Goal: Task Accomplishment & Management: Contribute content

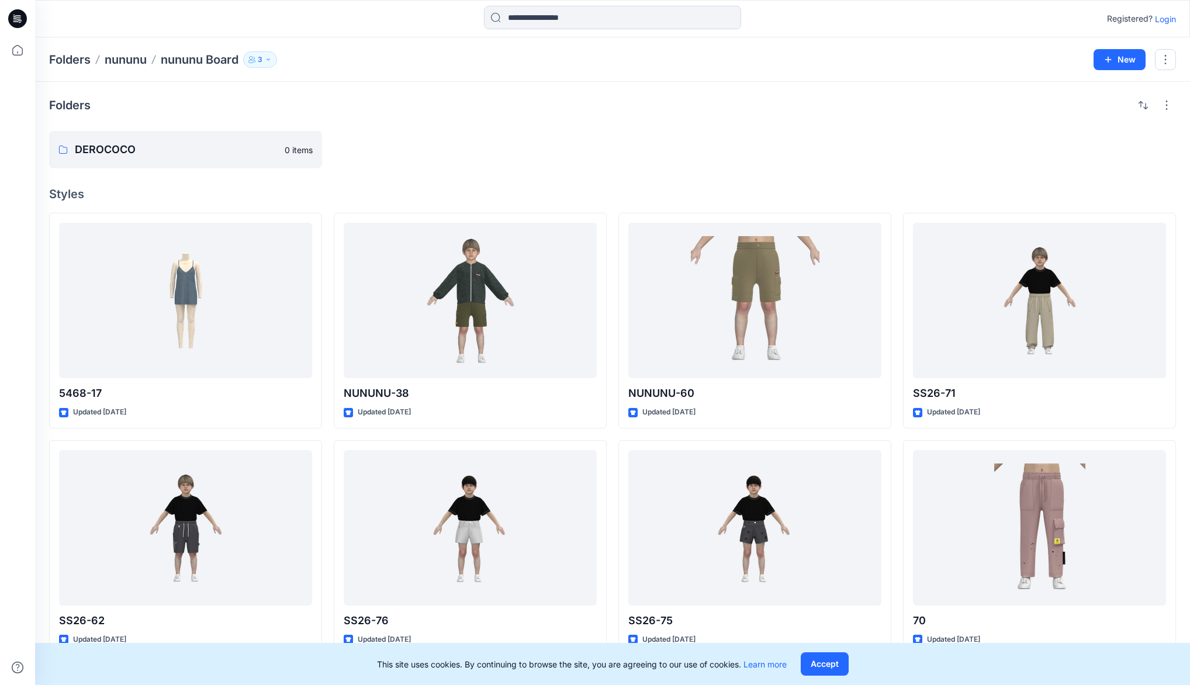
drag, startPoint x: 1167, startPoint y: 19, endPoint x: 1160, endPoint y: 30, distance: 13.3
click at [1167, 19] on p "Login" at bounding box center [1165, 19] width 21 height 12
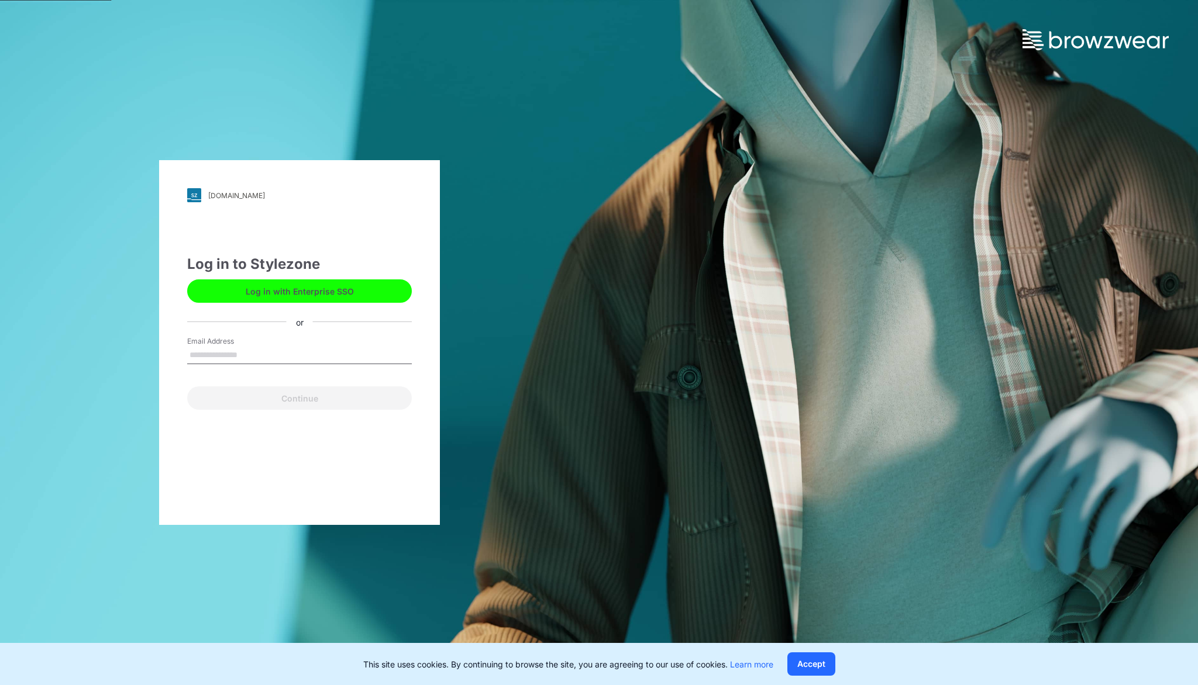
drag, startPoint x: 237, startPoint y: 353, endPoint x: 246, endPoint y: 363, distance: 13.3
click at [237, 353] on input "Email Address" at bounding box center [299, 356] width 225 height 18
type input "**********"
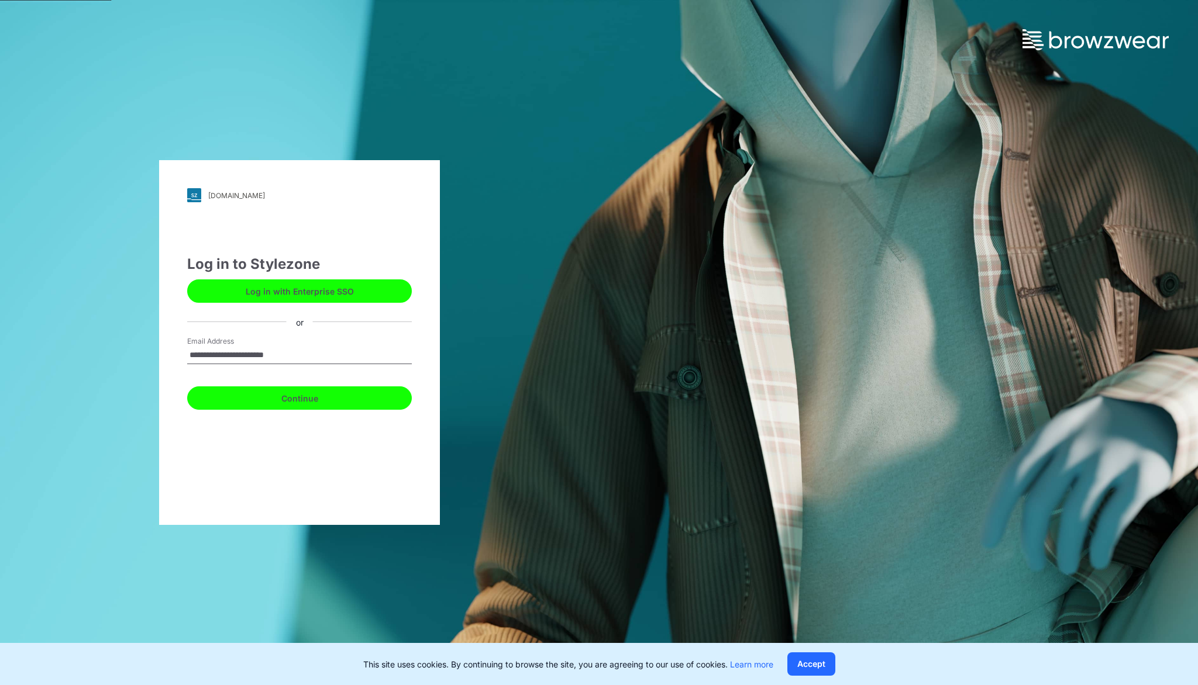
click at [267, 400] on button "Continue" at bounding box center [299, 398] width 225 height 23
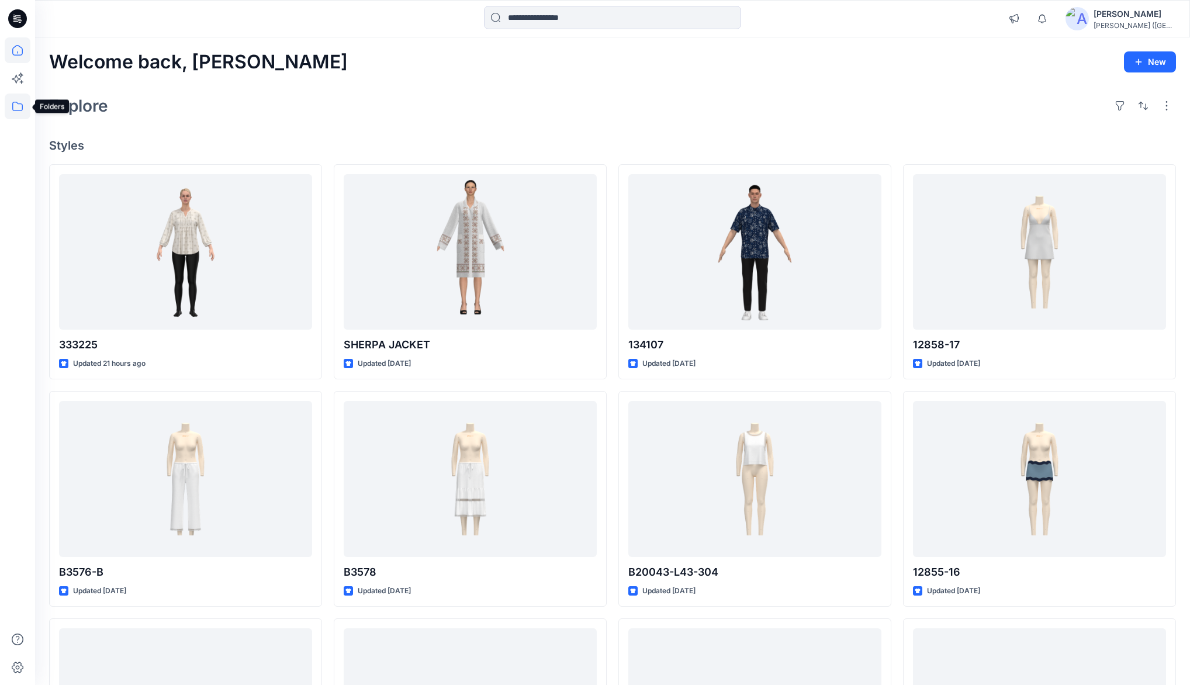
click at [16, 108] on icon at bounding box center [18, 107] width 26 height 26
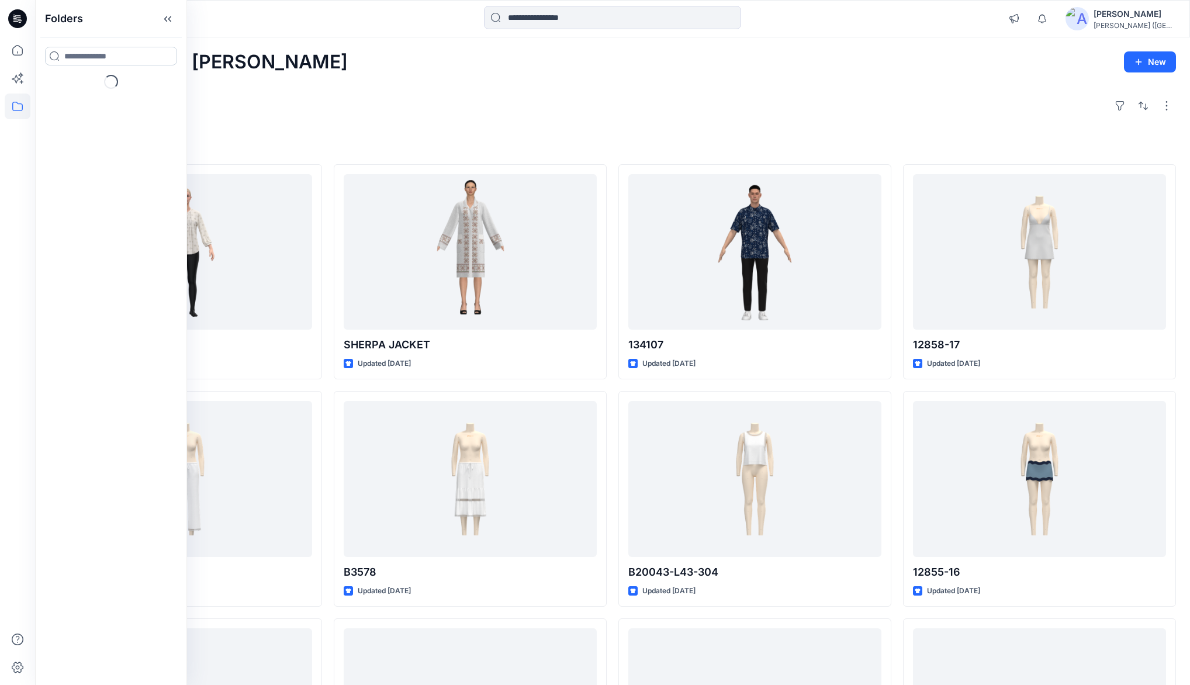
click at [74, 56] on input at bounding box center [111, 56] width 132 height 19
type input "***"
click at [76, 98] on p "Folders" at bounding box center [76, 95] width 25 height 12
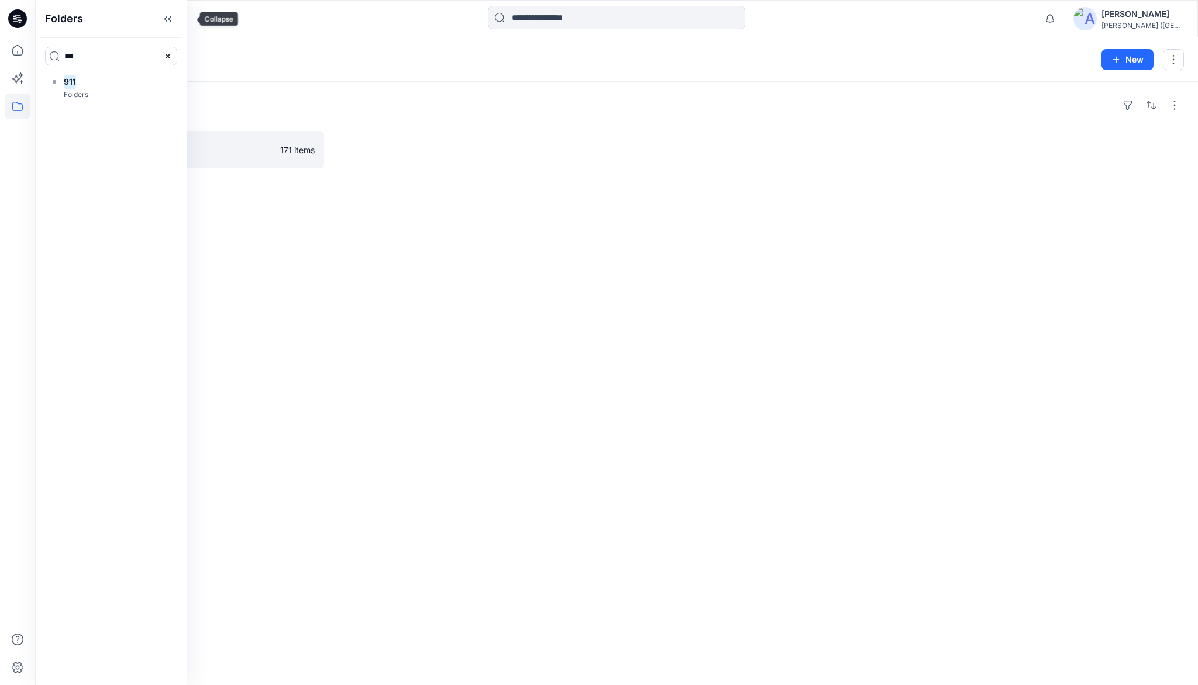
click at [177, 16] on icon at bounding box center [167, 18] width 19 height 19
click at [94, 152] on p "PAPER Board" at bounding box center [185, 150] width 221 height 16
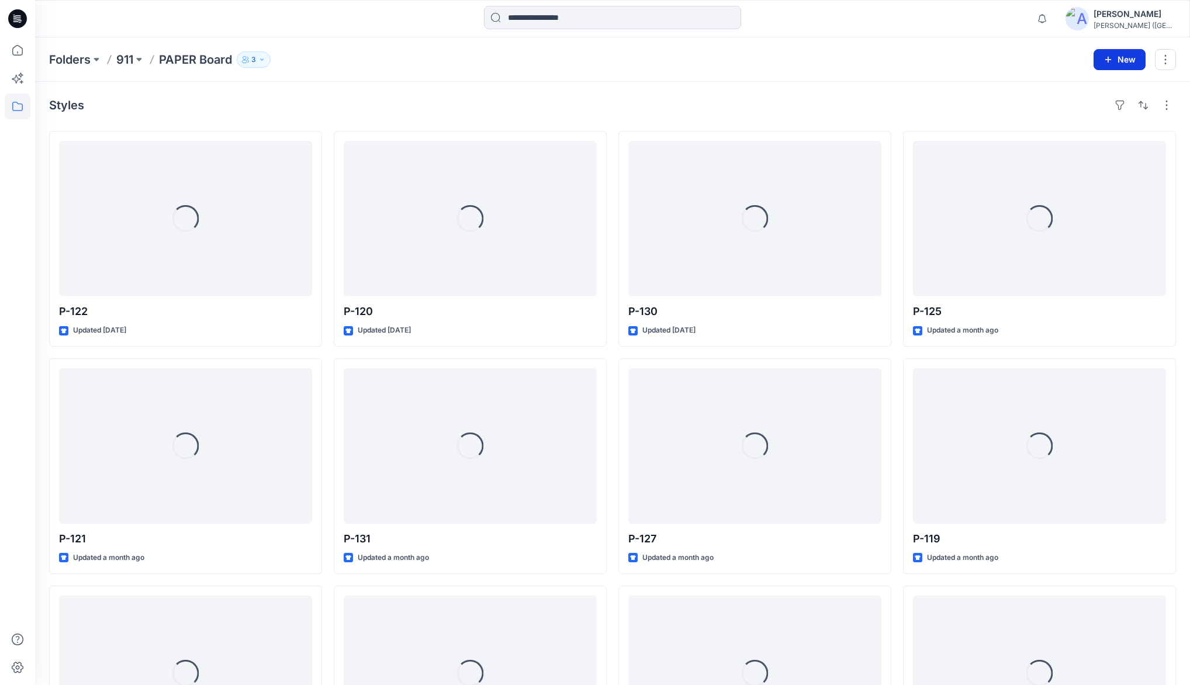
click at [1118, 56] on button "New" at bounding box center [1120, 59] width 52 height 21
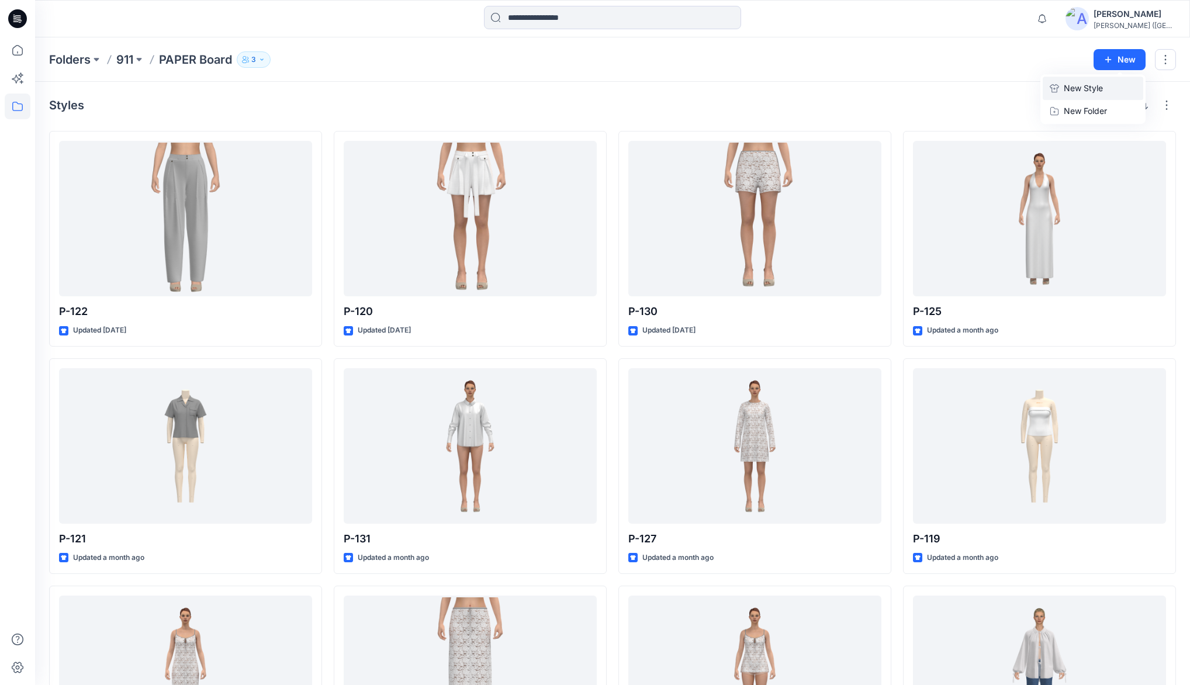
click at [1085, 87] on p "New Style" at bounding box center [1083, 88] width 39 height 14
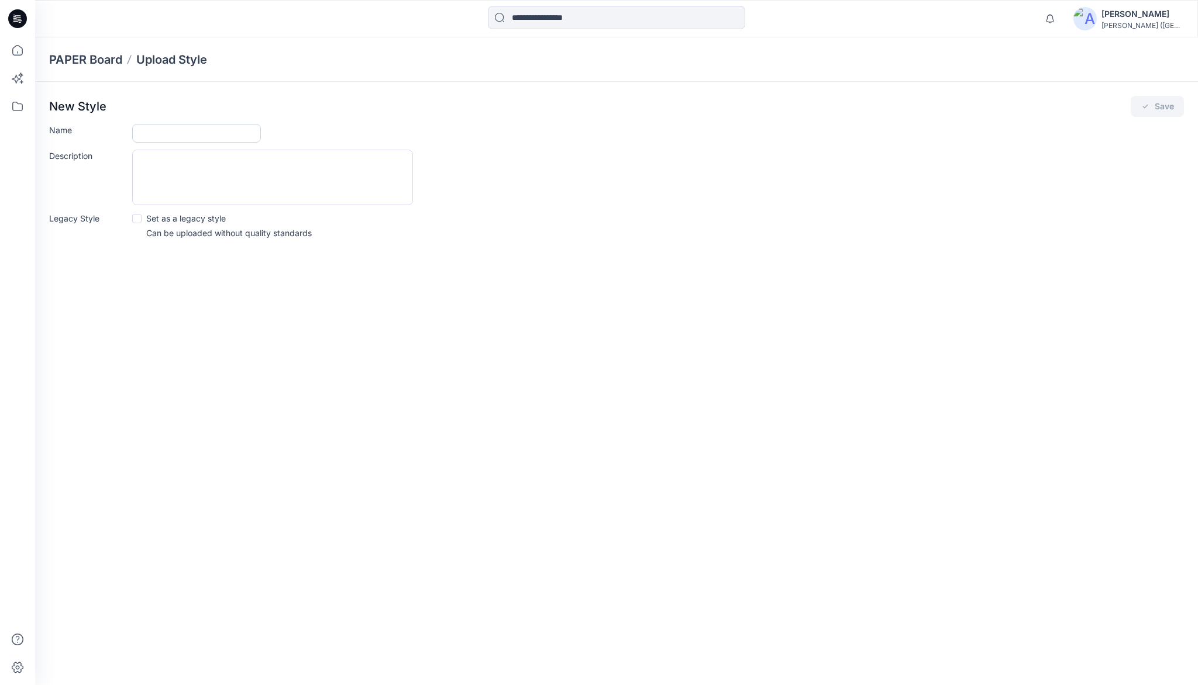
click at [162, 134] on input "Name" at bounding box center [196, 133] width 129 height 19
type input "**********"
click at [1151, 106] on button "Save" at bounding box center [1156, 106] width 53 height 21
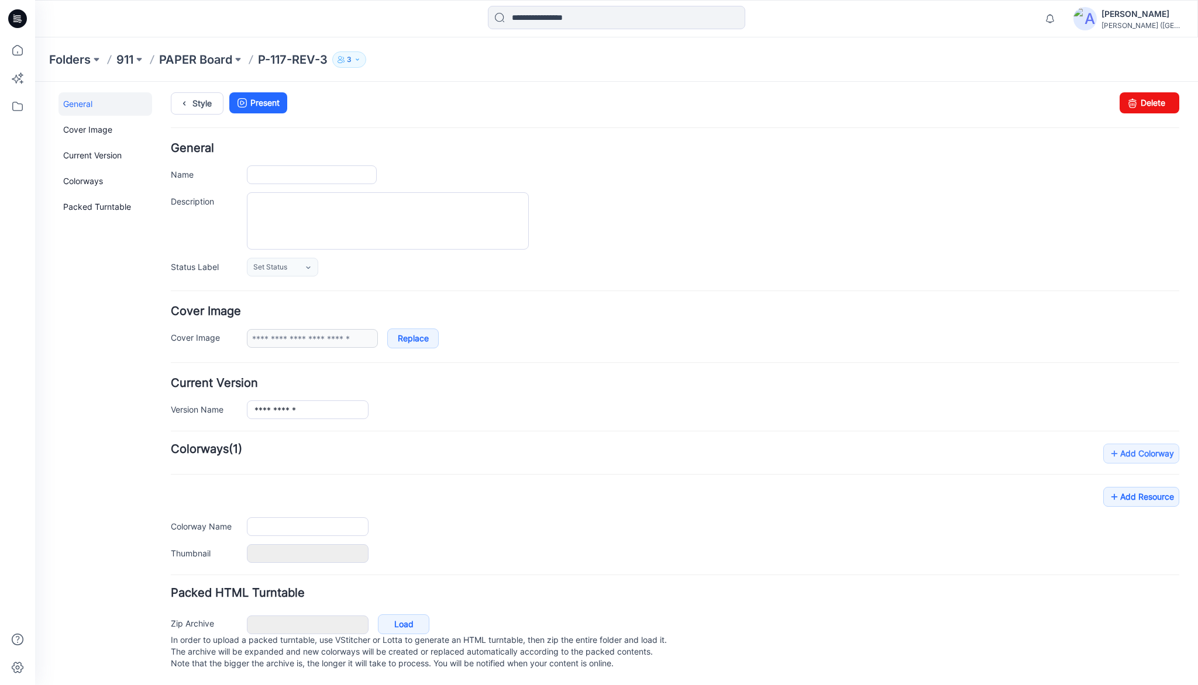
type input "**********"
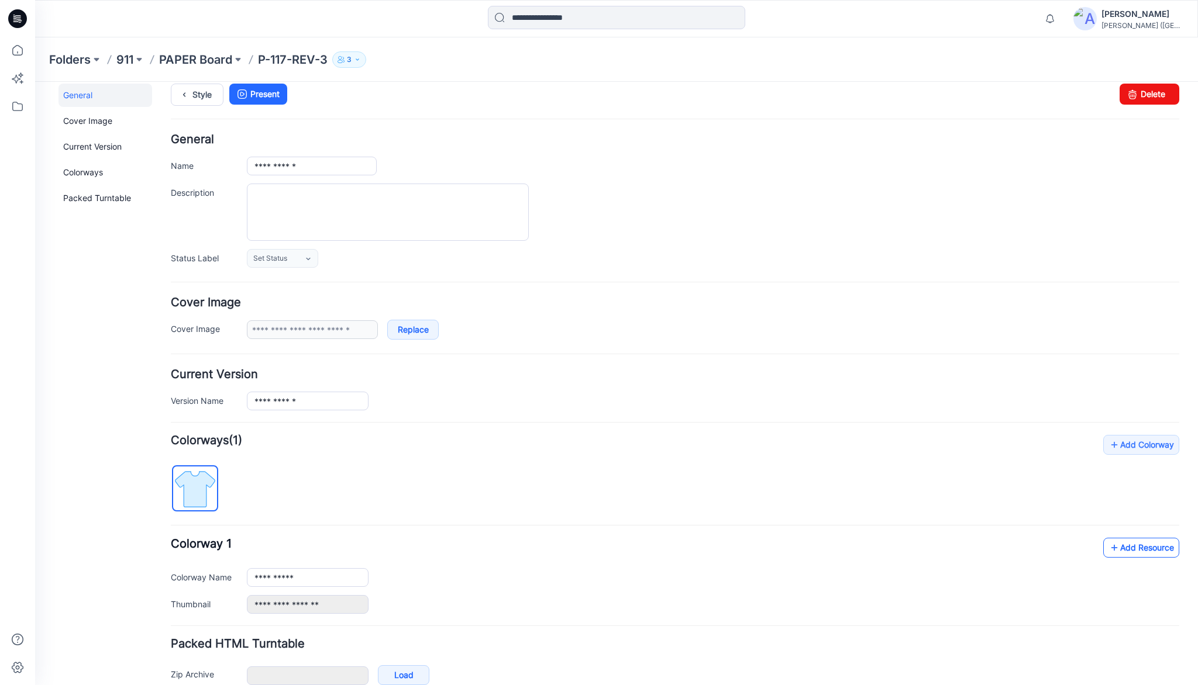
click at [1137, 544] on link "Add Resource" at bounding box center [1141, 548] width 76 height 20
type input "**********"
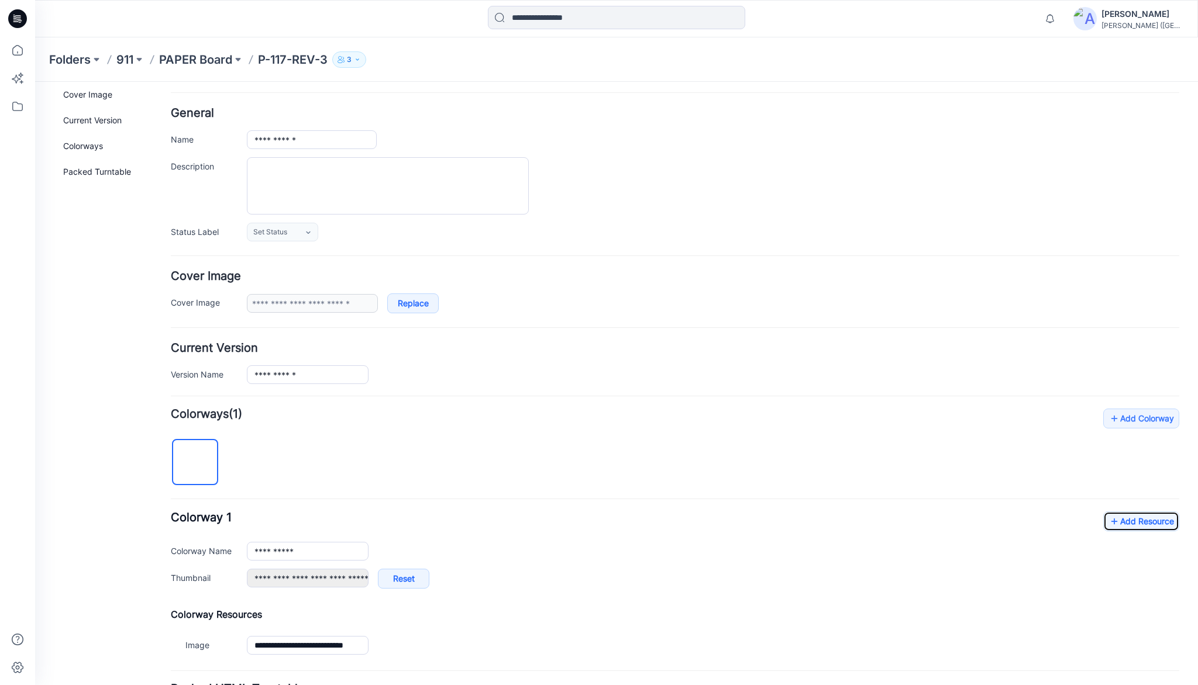
scroll to position [144, 0]
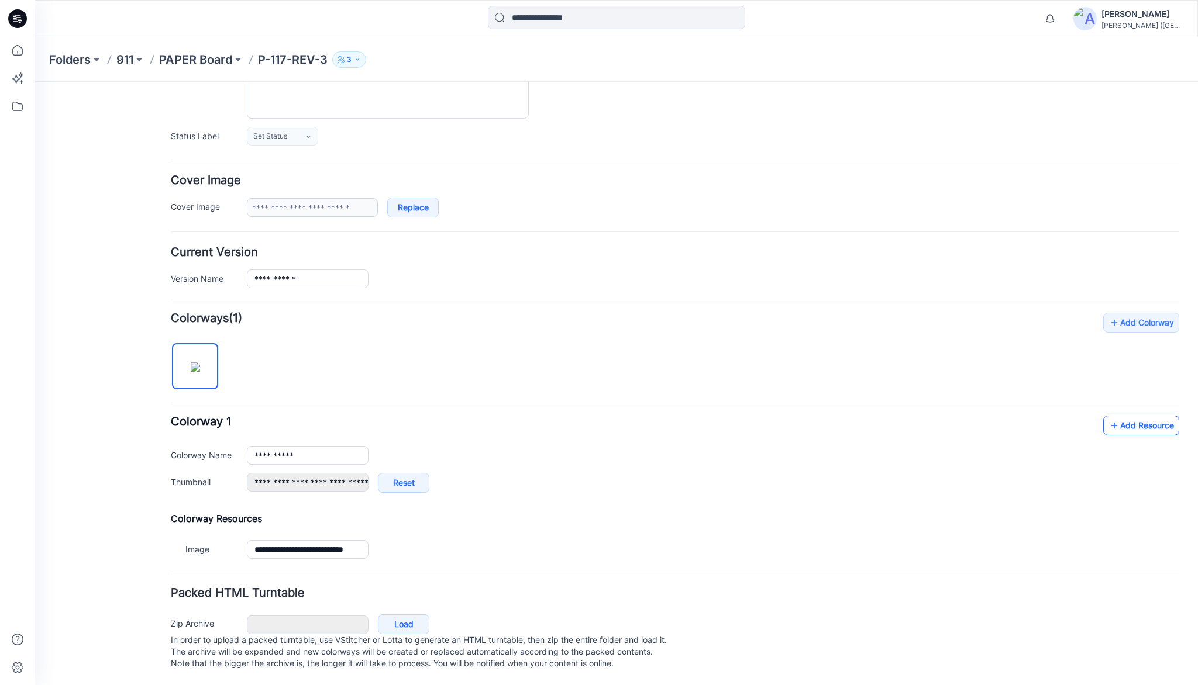
click at [1111, 419] on icon at bounding box center [1114, 425] width 12 height 19
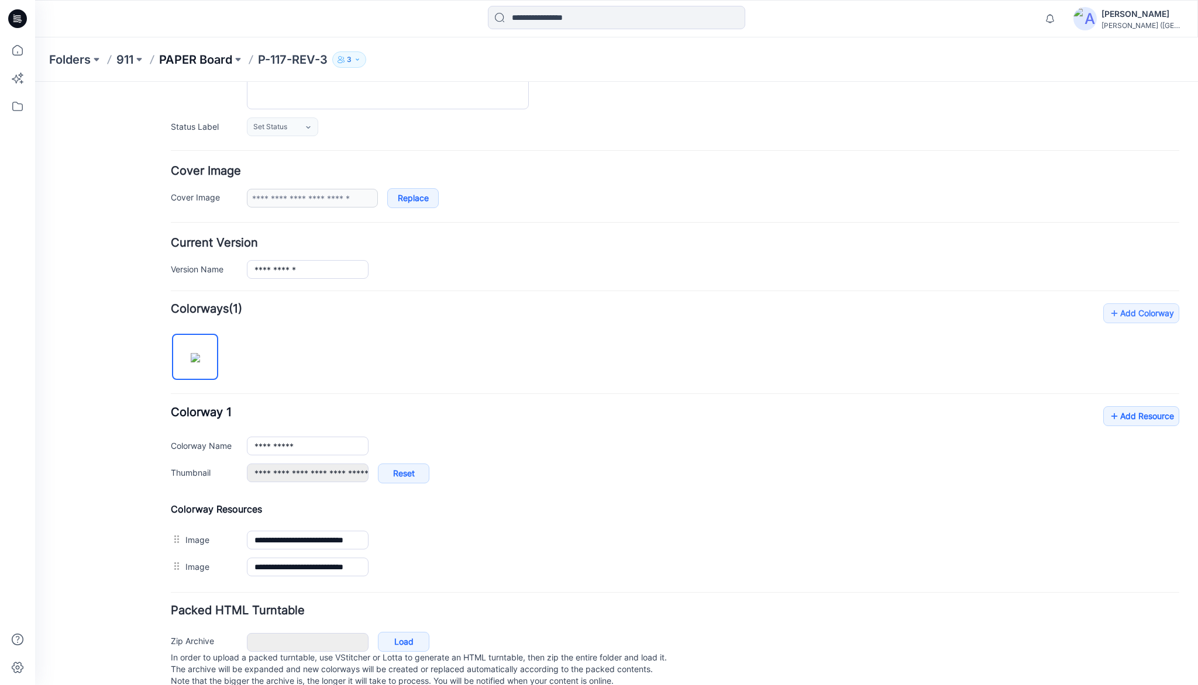
click at [178, 65] on p "PAPER Board" at bounding box center [195, 59] width 73 height 16
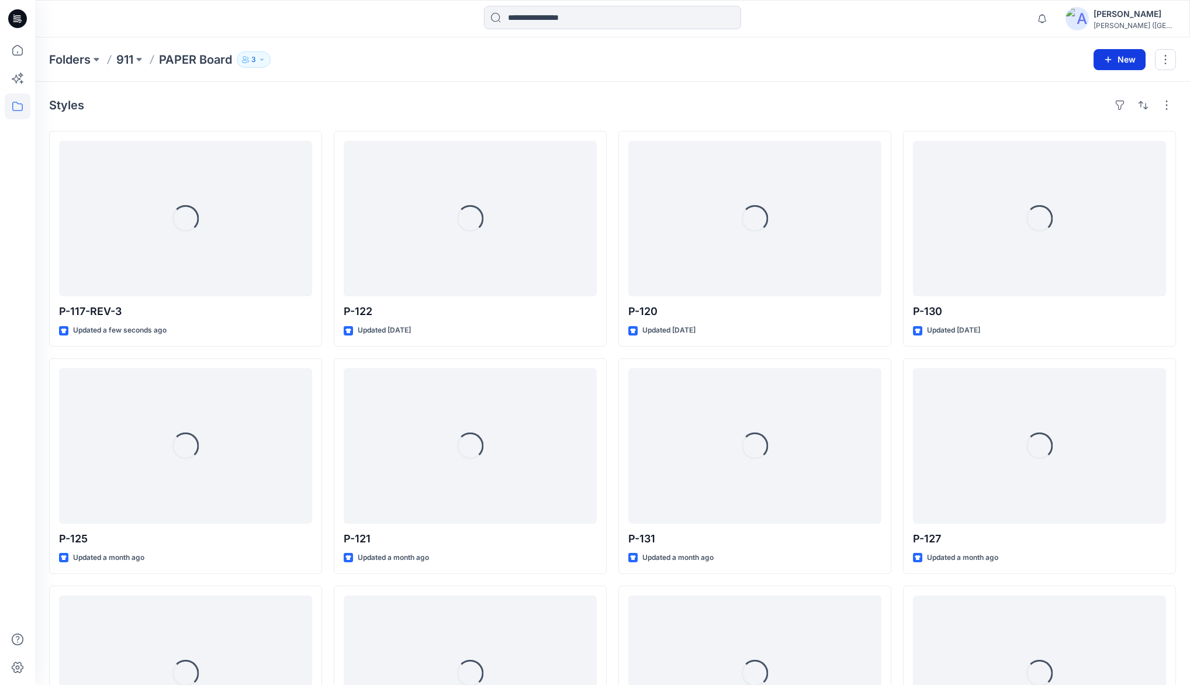
click at [1120, 61] on button "New" at bounding box center [1120, 59] width 52 height 21
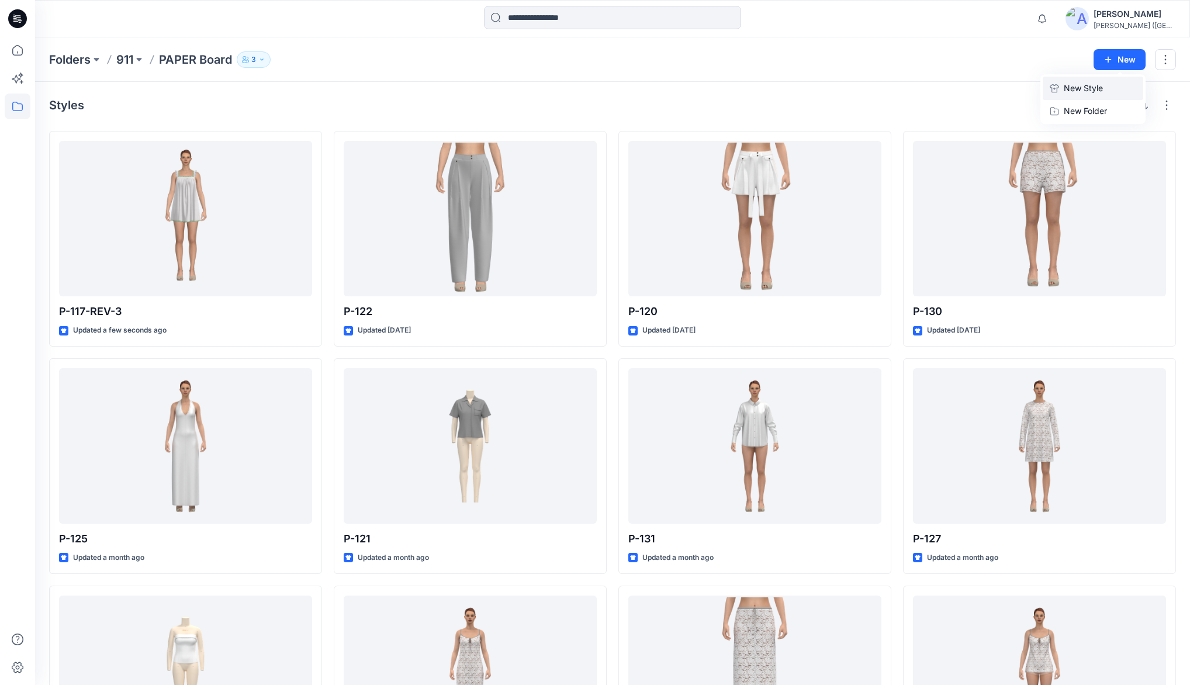
click at [1082, 87] on p "New Style" at bounding box center [1083, 88] width 39 height 14
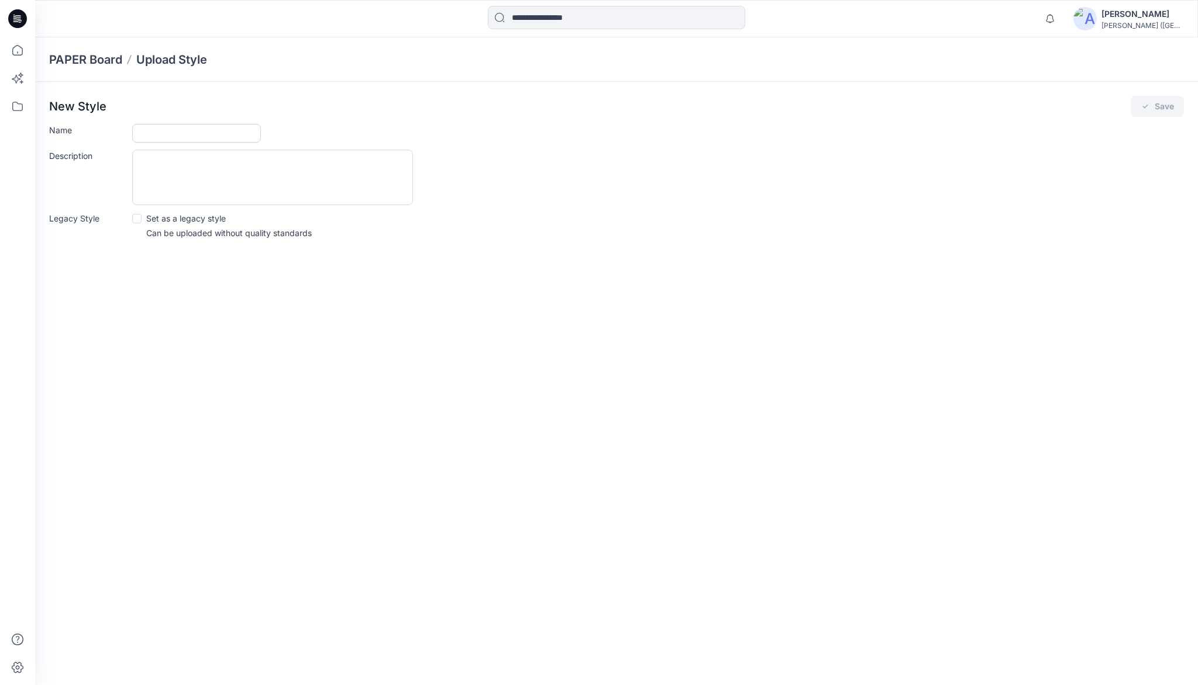
click at [149, 133] on input "Name" at bounding box center [196, 133] width 129 height 19
type input "**********"
click at [1151, 110] on button "Save" at bounding box center [1156, 106] width 53 height 21
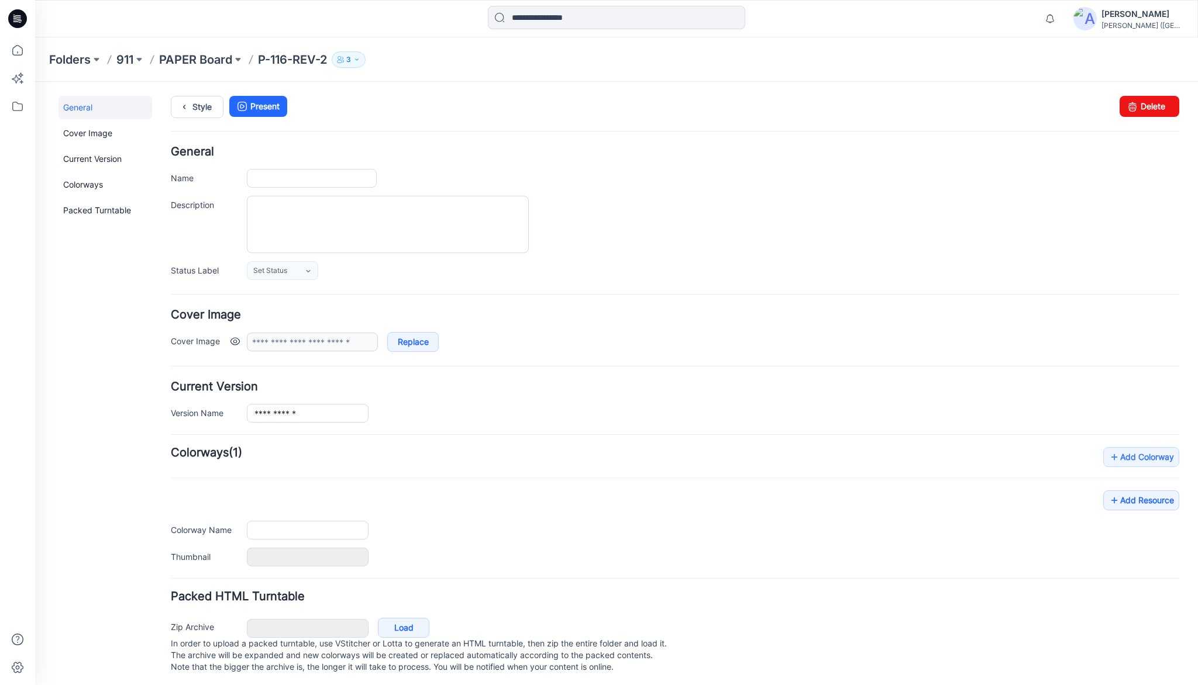
type input "**********"
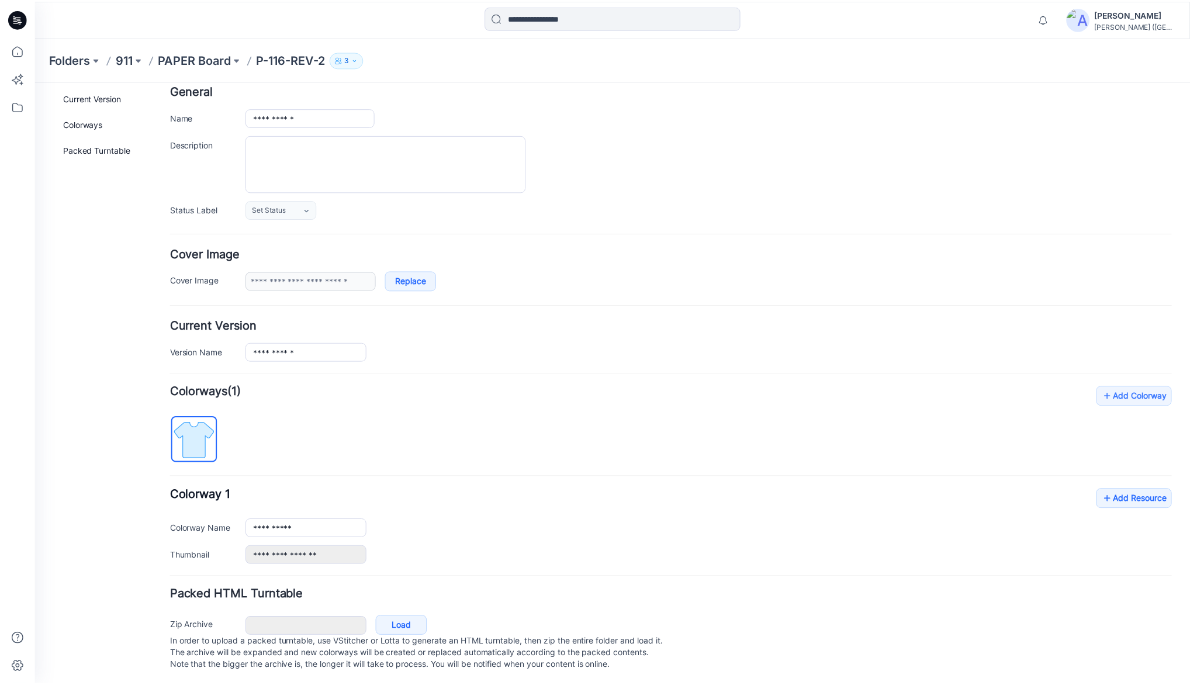
scroll to position [73, 0]
click at [1113, 487] on link "Add Resource" at bounding box center [1141, 497] width 76 height 20
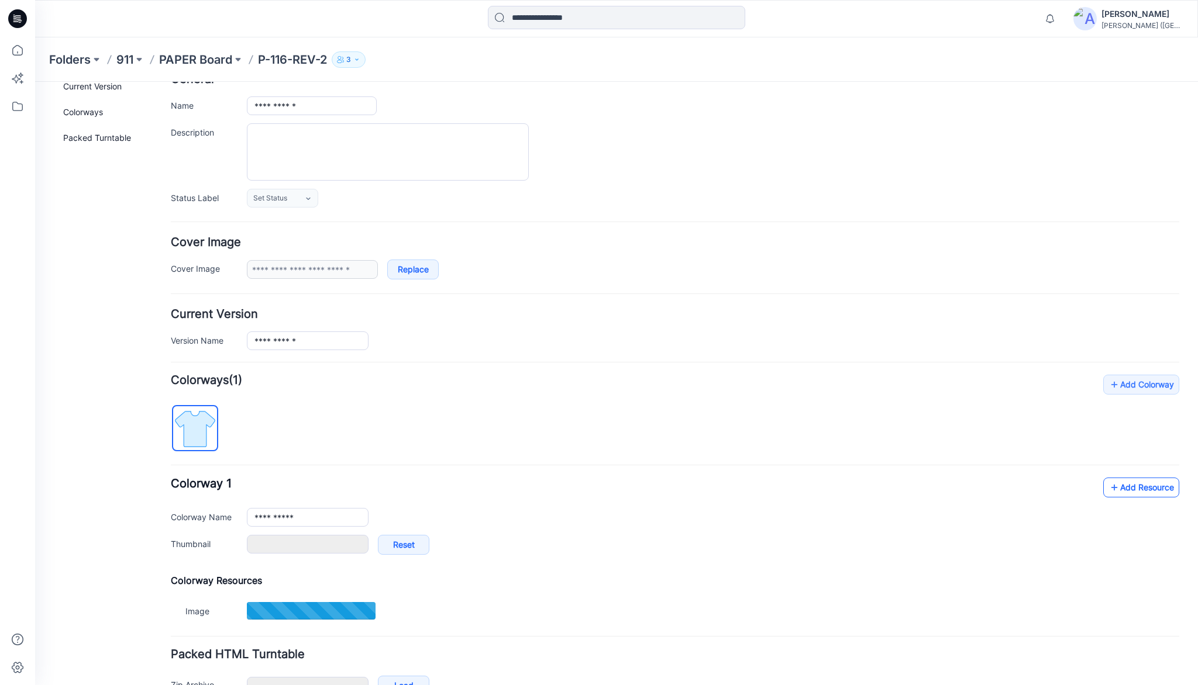
click at [1137, 489] on link "Add Resource" at bounding box center [1141, 488] width 76 height 20
click at [14, 51] on icon at bounding box center [18, 50] width 26 height 26
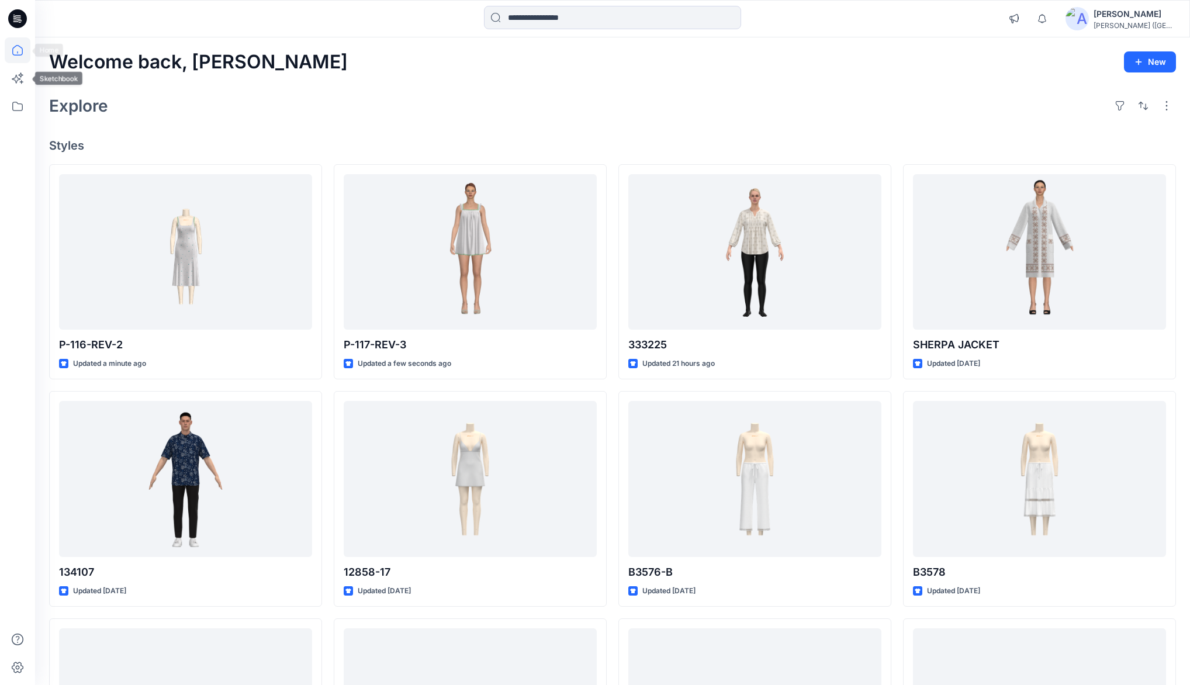
drag, startPoint x: 18, startPoint y: 51, endPoint x: 19, endPoint y: 58, distance: 7.0
click at [18, 51] on icon at bounding box center [18, 50] width 26 height 26
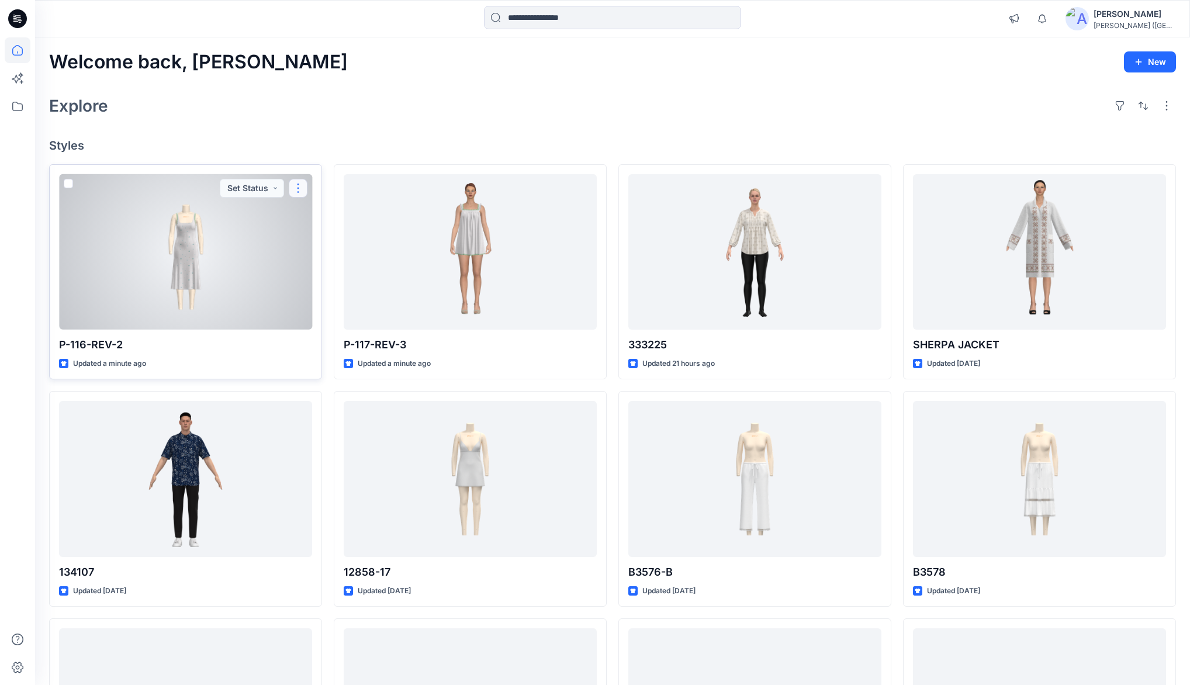
click at [299, 189] on button "button" at bounding box center [298, 188] width 19 height 19
click at [336, 279] on p "Duplicate to..." at bounding box center [338, 280] width 53 height 12
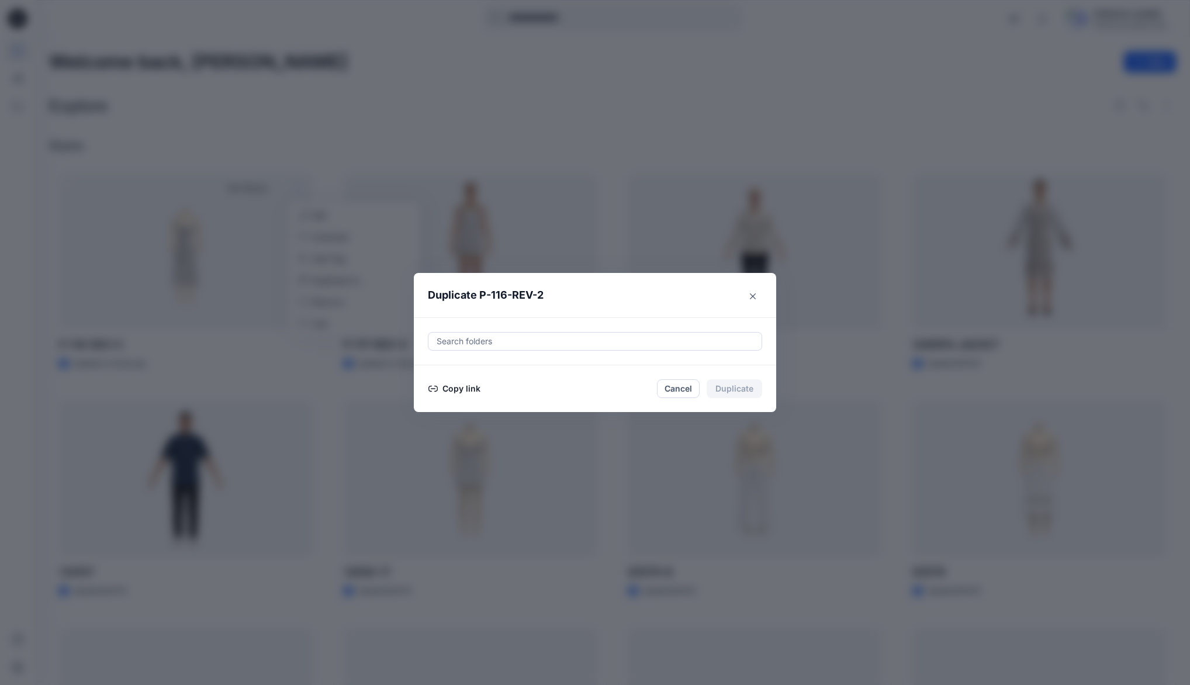
click at [451, 389] on button "Copy link" at bounding box center [454, 389] width 53 height 14
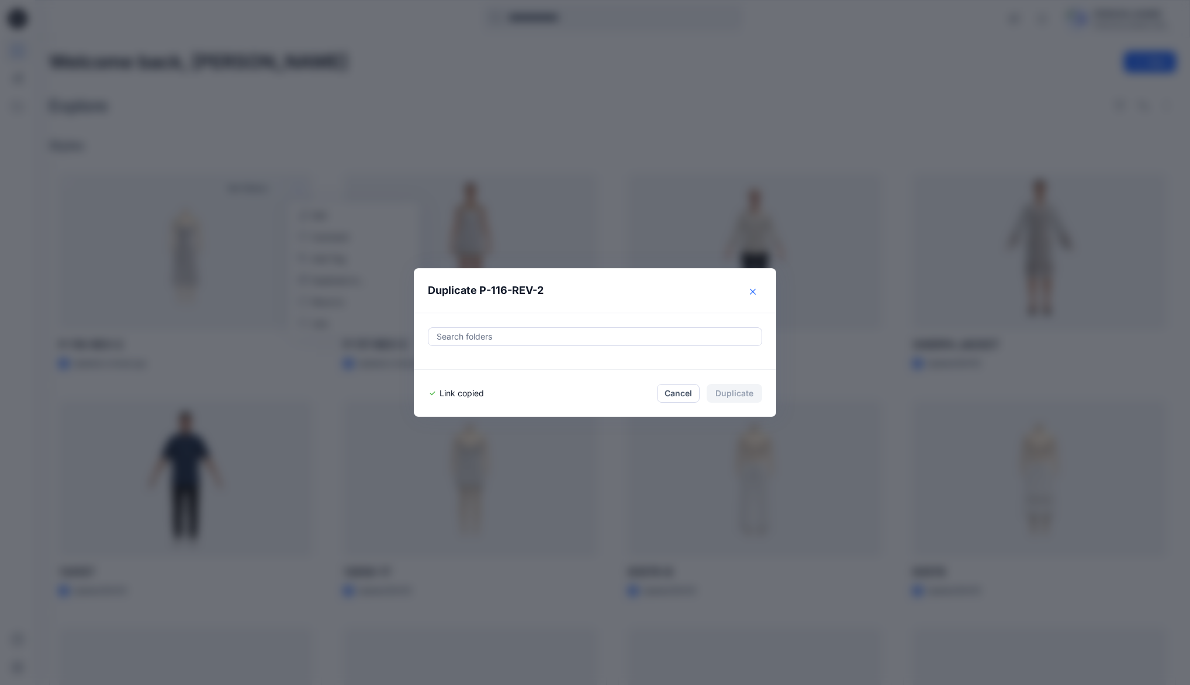
click at [756, 295] on icon "Close" at bounding box center [753, 292] width 6 height 6
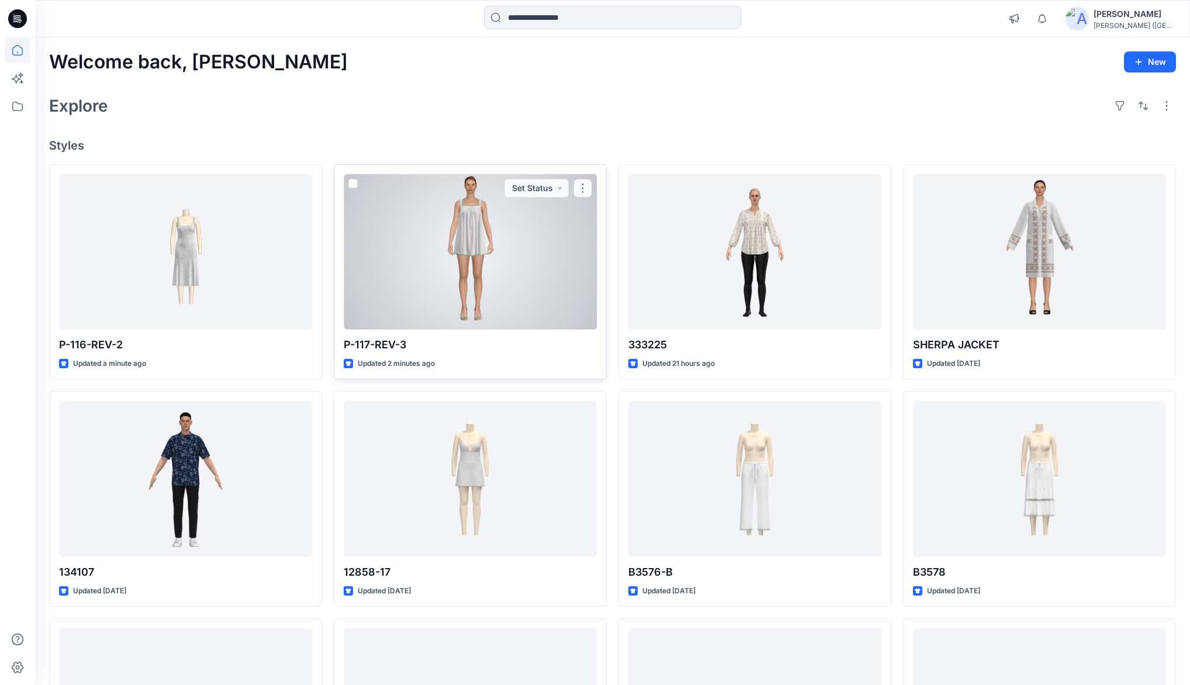
click at [584, 188] on button "button" at bounding box center [583, 188] width 19 height 19
click at [612, 281] on p "Duplicate to..." at bounding box center [623, 280] width 53 height 12
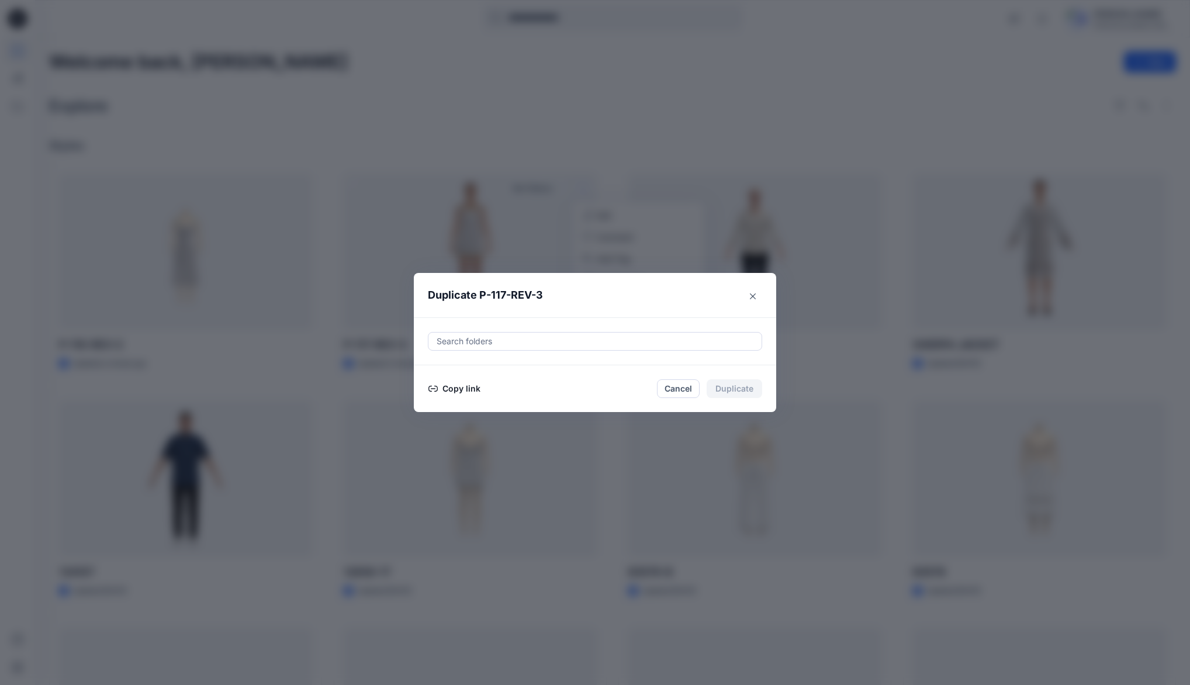
click at [474, 388] on button "Copy link" at bounding box center [454, 389] width 53 height 14
